Goal: Find contact information: Find contact information

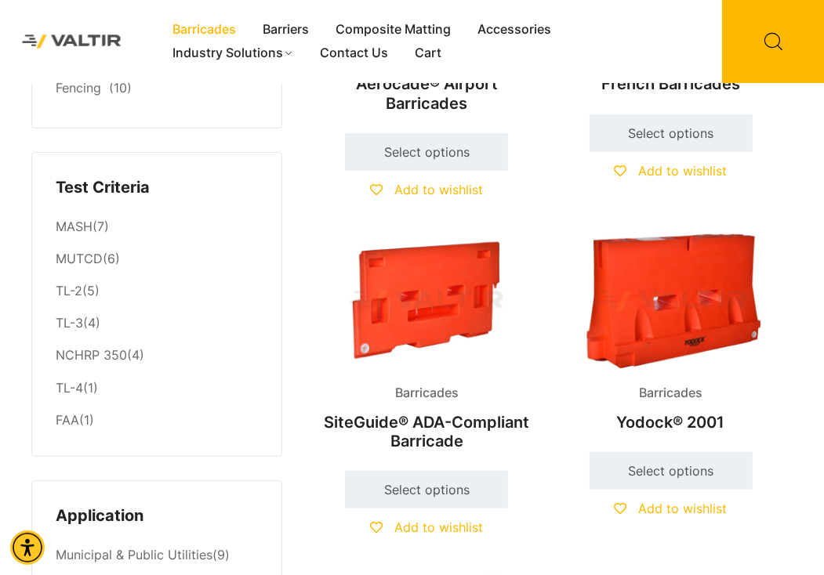
scroll to position [78, 0]
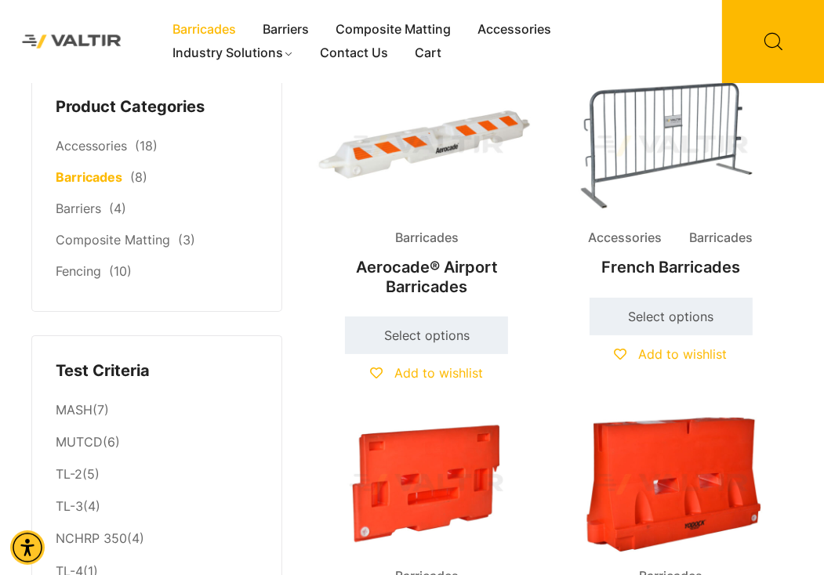
click at [403, 270] on h2 "Aerocade® Airport Barricades" at bounding box center [427, 276] width 226 height 53
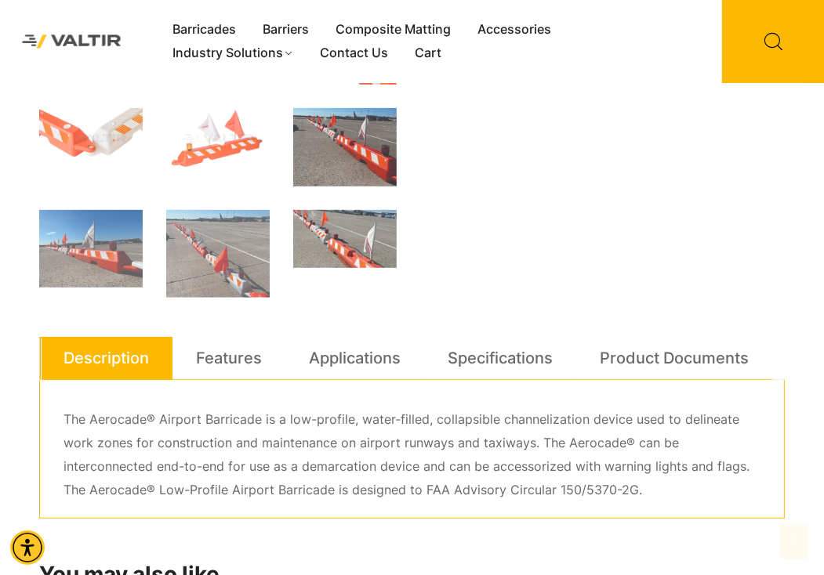
scroll to position [392, 0]
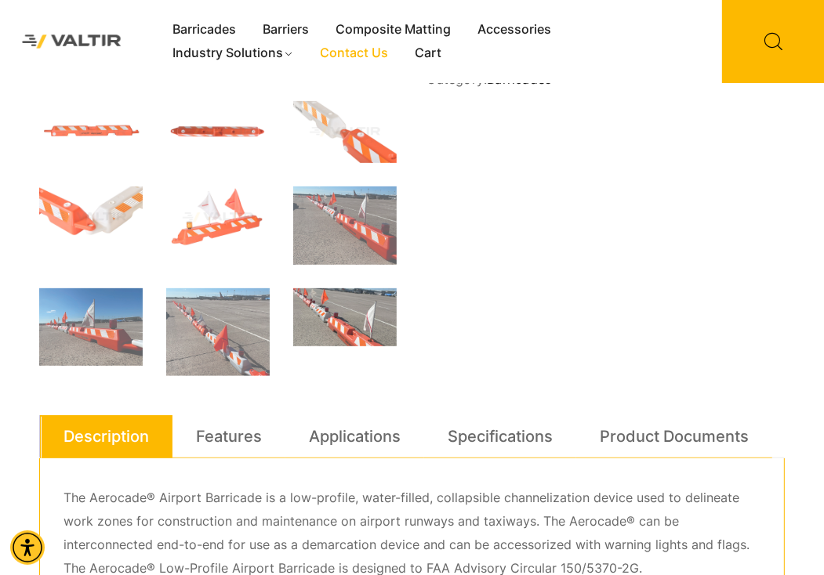
click at [347, 49] on link "Contact Us" at bounding box center [354, 54] width 95 height 24
